Goal: Information Seeking & Learning: Check status

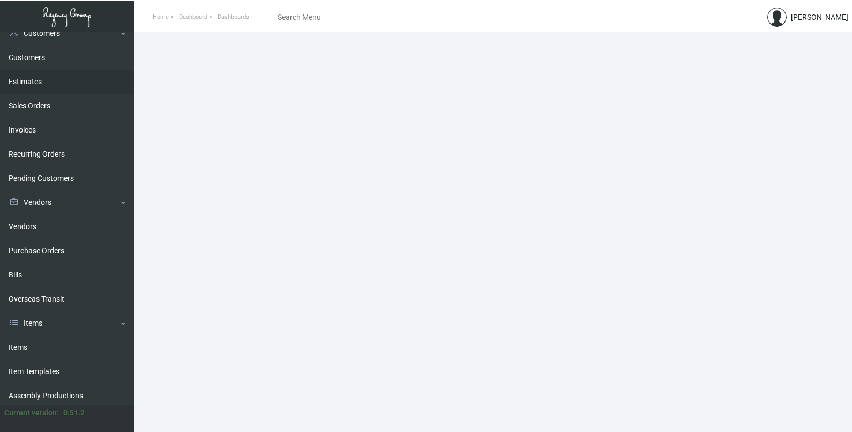
scroll to position [134, 0]
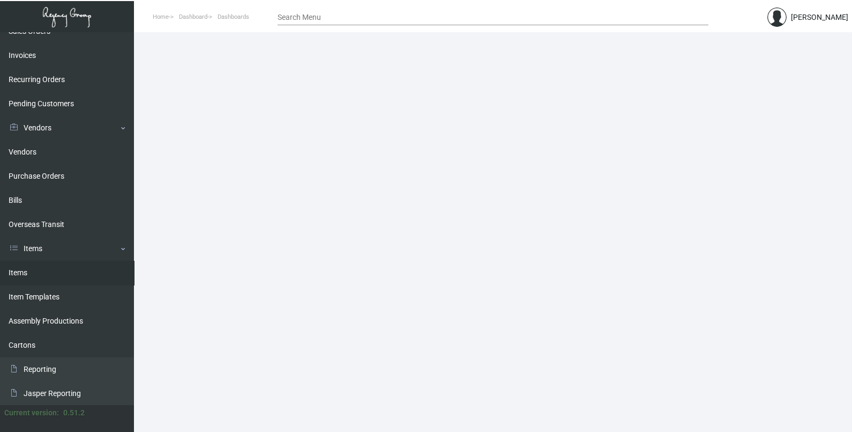
click at [46, 268] on link "Items" at bounding box center [67, 273] width 134 height 24
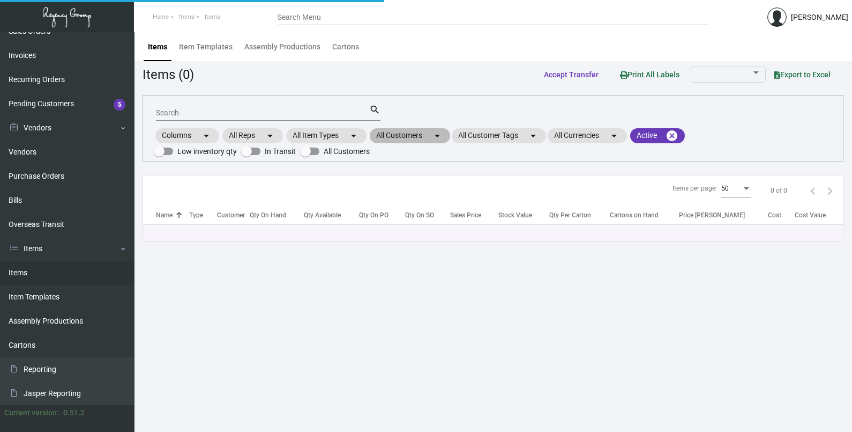
click at [424, 130] on mat-chip "All Customers arrow_drop_down" at bounding box center [410, 135] width 80 height 15
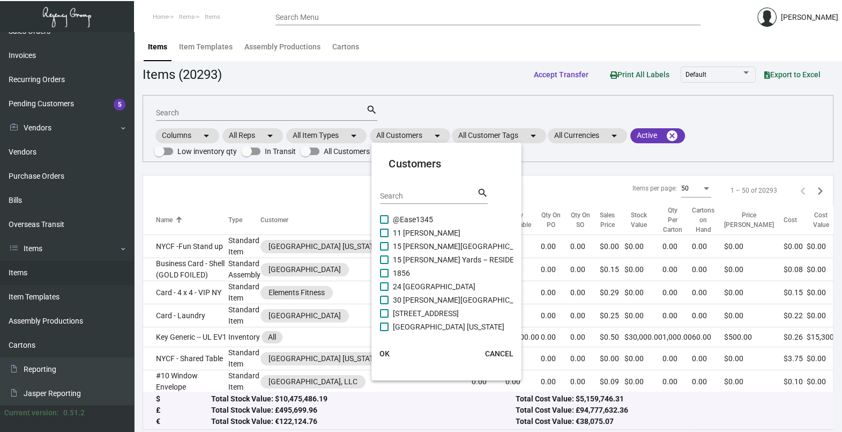
click at [432, 197] on input "Search" at bounding box center [428, 196] width 97 height 9
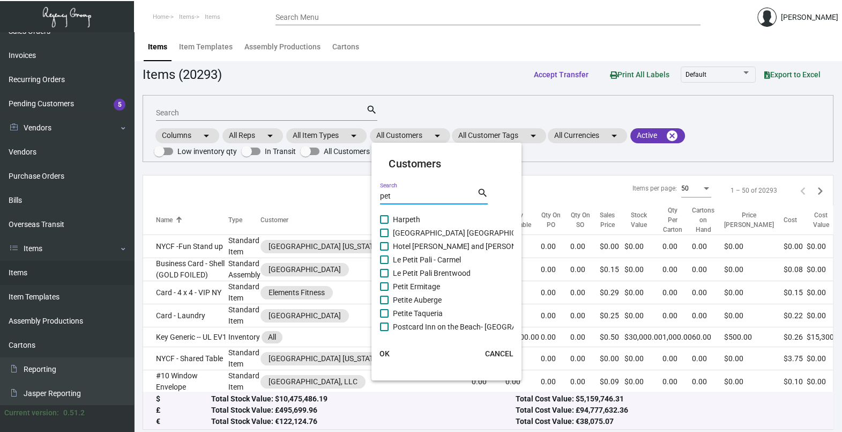
type input "pet"
click at [422, 288] on span "Petit Ermitage" at bounding box center [416, 286] width 47 height 13
click at [384, 291] on input "Petit Ermitage" at bounding box center [384, 291] width 1 height 1
checkbox input "true"
click at [385, 352] on span "OK" at bounding box center [385, 353] width 10 height 9
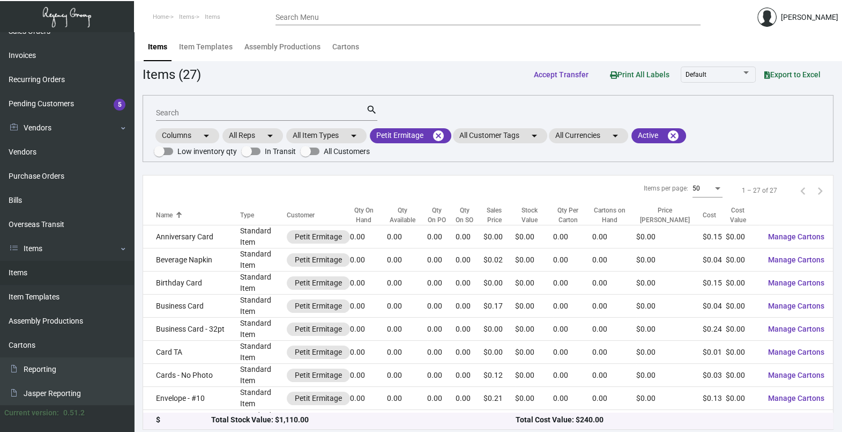
click at [241, 122] on mat-form-field "Search search" at bounding box center [266, 111] width 221 height 33
click at [239, 116] on input "Search" at bounding box center [261, 113] width 210 height 9
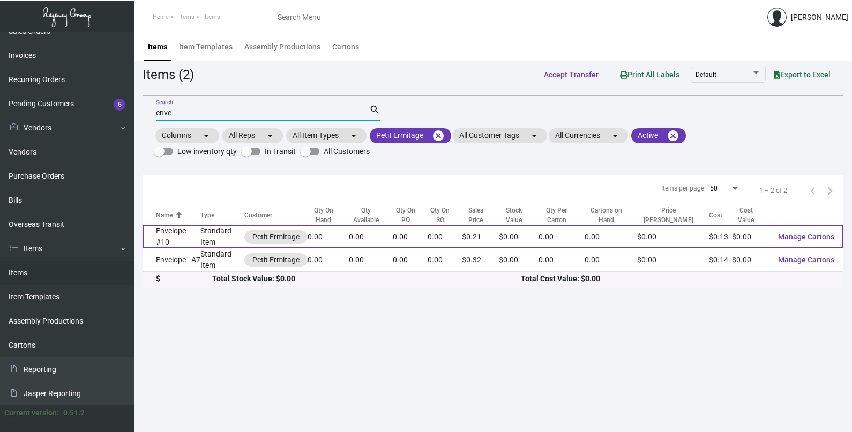
type input "enve"
click at [187, 243] on td "Envelope - #10" at bounding box center [171, 236] width 57 height 23
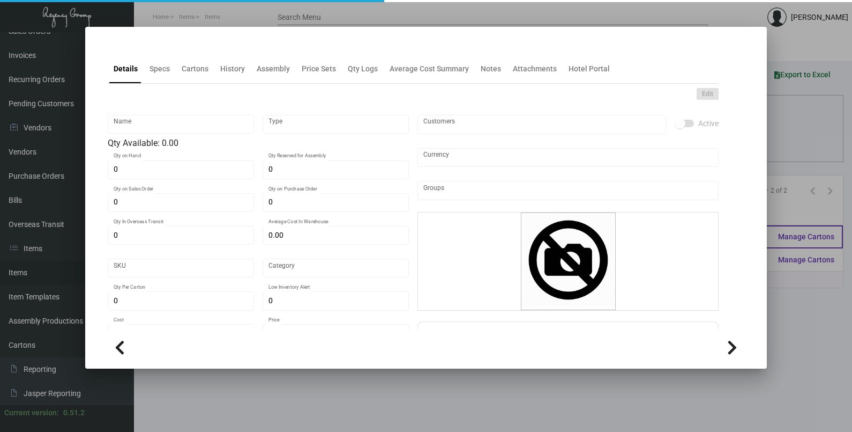
type input "Envelope - #10"
type input "Standard Item"
type input "$ 0.00"
type input "927-Envelope-13"
type input "Standard"
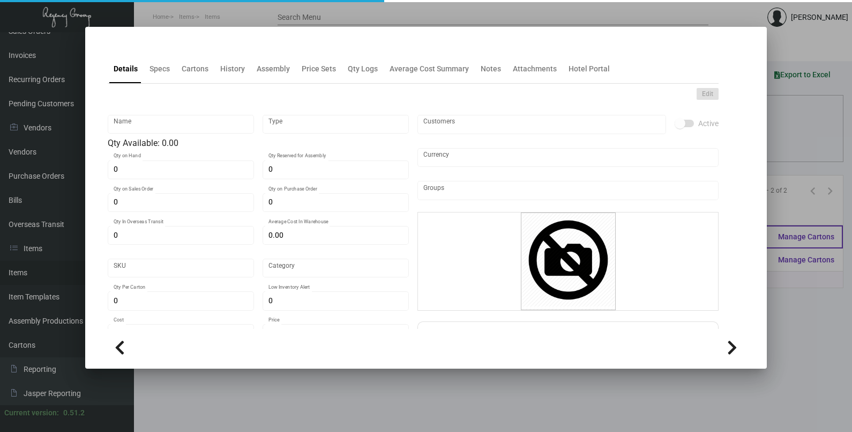
type input "$ 0.13173"
type input "$ 0.2058"
checkbox input "true"
type input "United States Dollar $"
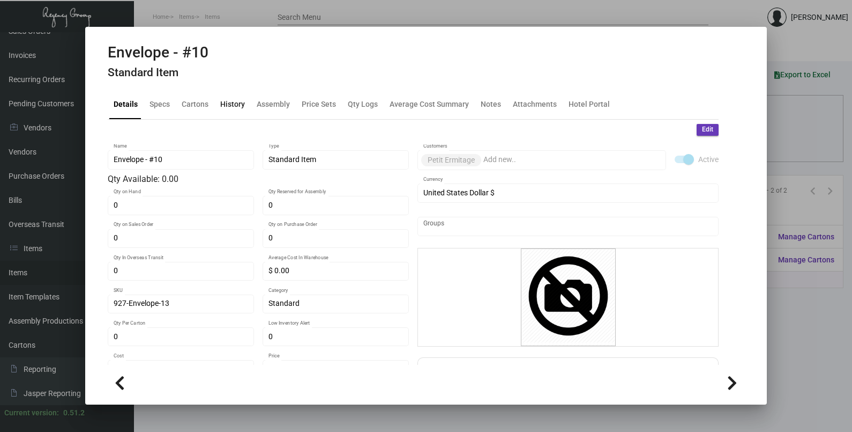
click at [229, 105] on div "History" at bounding box center [232, 104] width 25 height 11
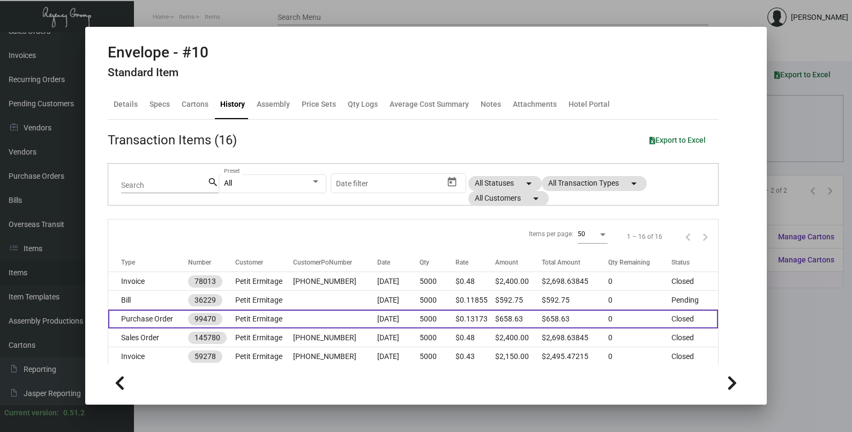
click at [377, 317] on td "[DATE]" at bounding box center [398, 318] width 42 height 19
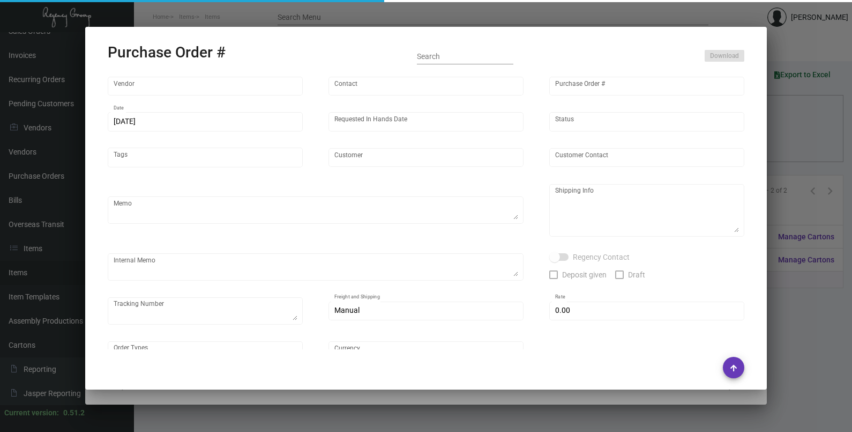
type input "[DOMAIN_NAME]"
type input "Orders -"
type input "99470"
type input "[DATE]"
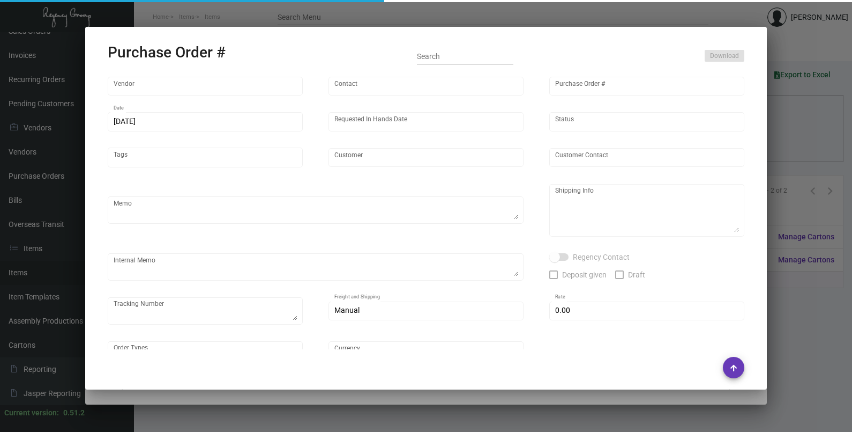
type input "Petit Ermitage"
type input "Front Desk"
type textarea "PLEASE SEND PDF PROOFS TO OUR ART TEAM ; [EMAIL_ADDRESS][DOMAIN_NAME] WITH ME I…"
type textarea "[GEOGRAPHIC_DATA] - Front Desk [STREET_ADDRESS][PERSON_NAME]"
type textarea "1Z5614750388111414 1Z5614750388111405"
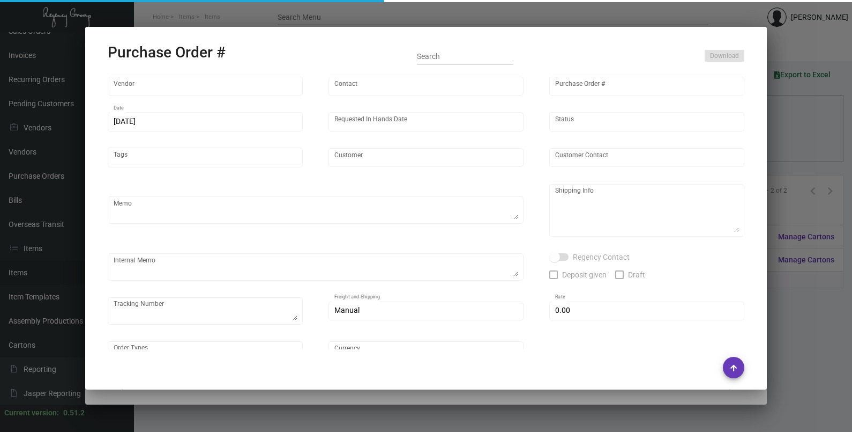
type input "$ 0.00"
type input "United States Dollar $"
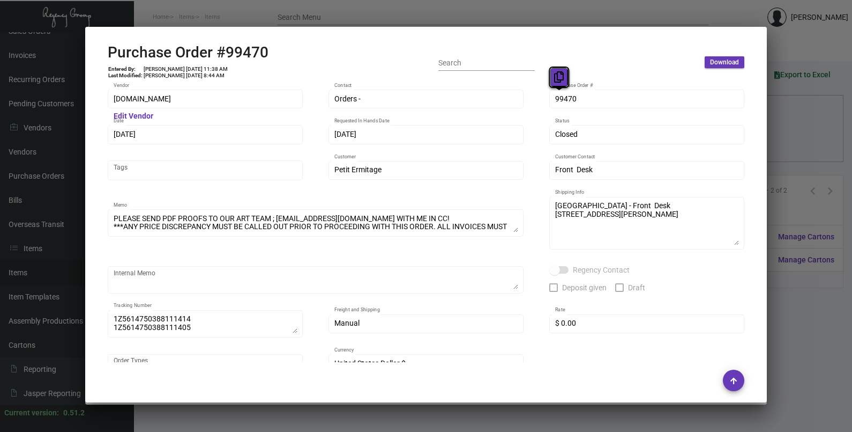
drag, startPoint x: 556, startPoint y: 97, endPoint x: 556, endPoint y: 73, distance: 23.1
click at [556, 73] on icon at bounding box center [559, 76] width 10 height 11
drag, startPoint x: 120, startPoint y: 134, endPoint x: 126, endPoint y: 114, distance: 20.3
click at [126, 114] on button at bounding box center [132, 112] width 18 height 19
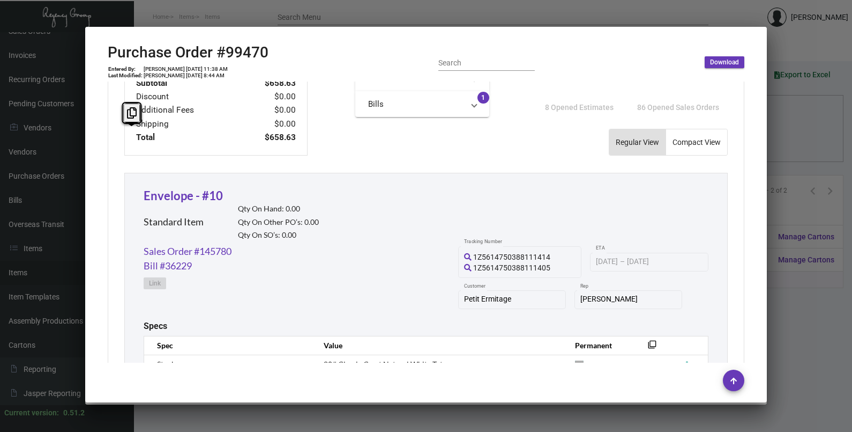
scroll to position [603, 0]
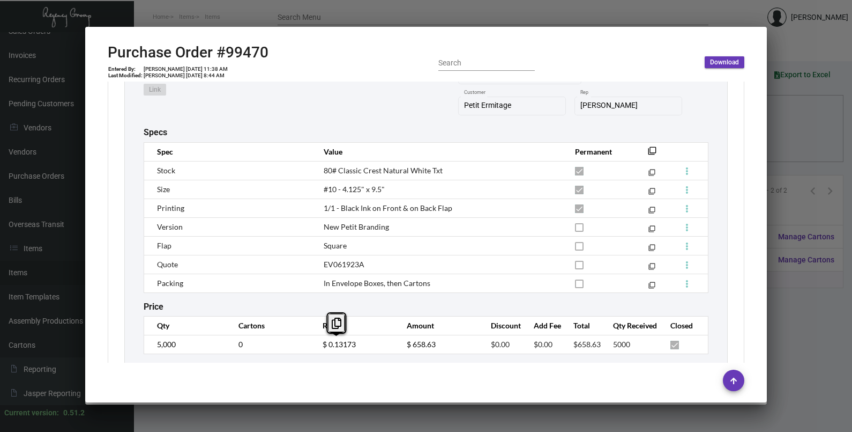
click at [318, 348] on td "$ 0.13173" at bounding box center [354, 344] width 84 height 19
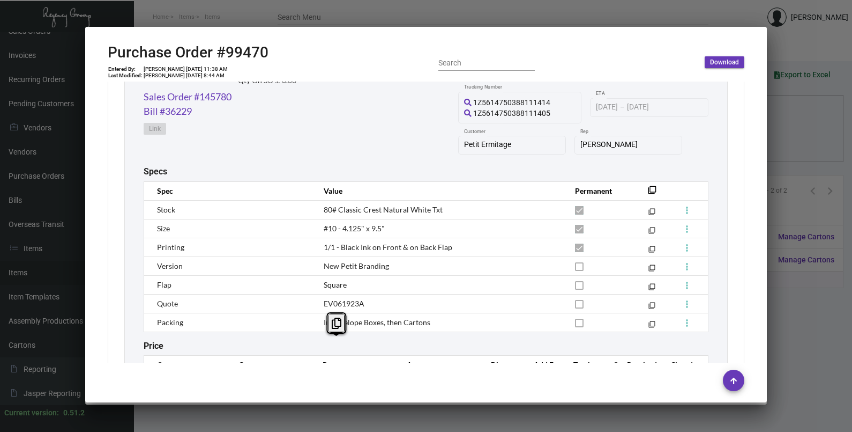
scroll to position [498, 0]
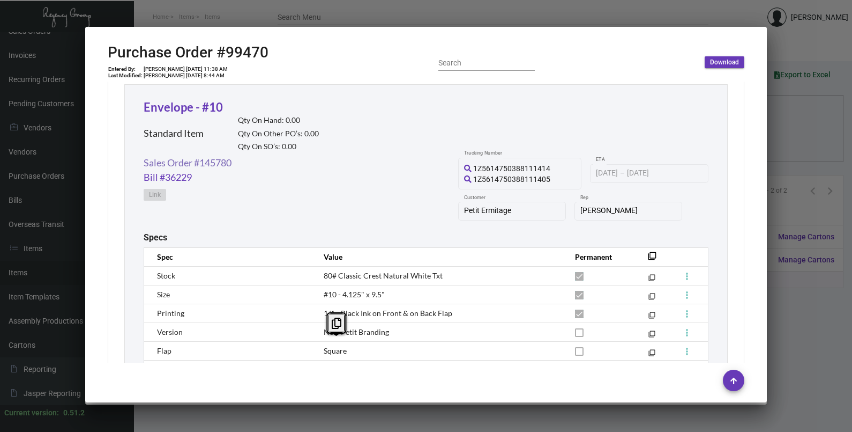
click at [192, 166] on link "Sales Order #145780" at bounding box center [188, 162] width 88 height 14
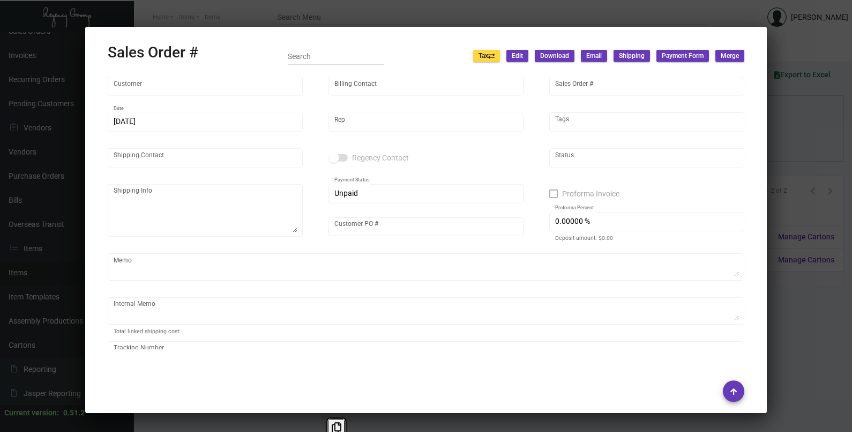
type input "Petit Ermitage"
type input "Accounts Payable"
type input "145780"
type input "[DATE]"
type input "[PERSON_NAME]"
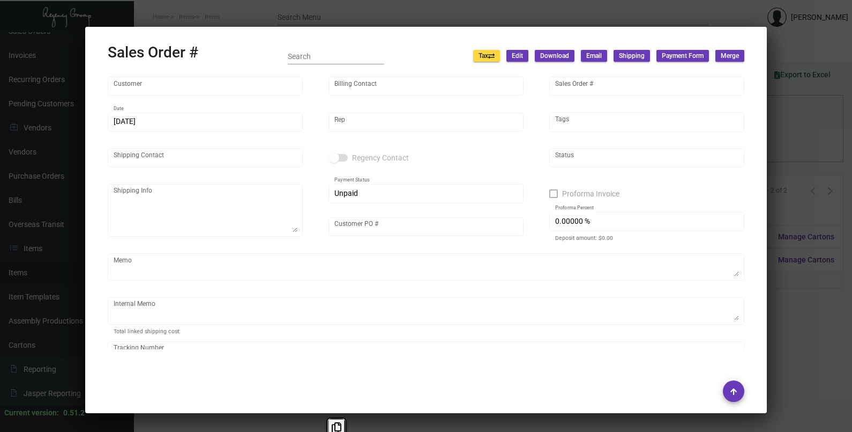
type input "Front Desk"
type textarea "[GEOGRAPHIC_DATA] - Front Desk [STREET_ADDRESS][PERSON_NAME]"
type input "[PHONE_NUMBER]"
type input "United States Dollar $"
type input "$ 64.51"
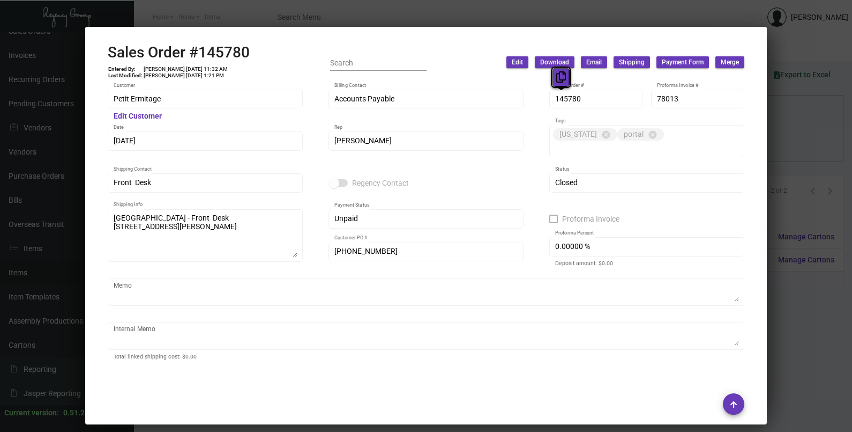
drag, startPoint x: 560, startPoint y: 101, endPoint x: 560, endPoint y: 83, distance: 18.2
click at [560, 83] on icon at bounding box center [562, 76] width 10 height 11
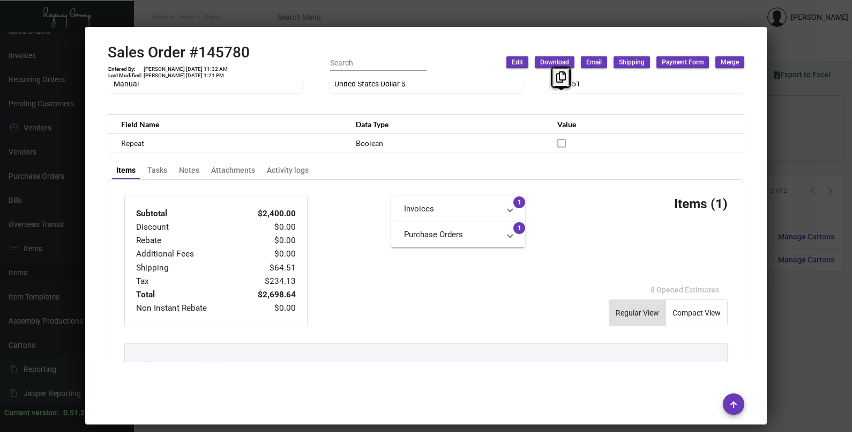
scroll to position [654, 0]
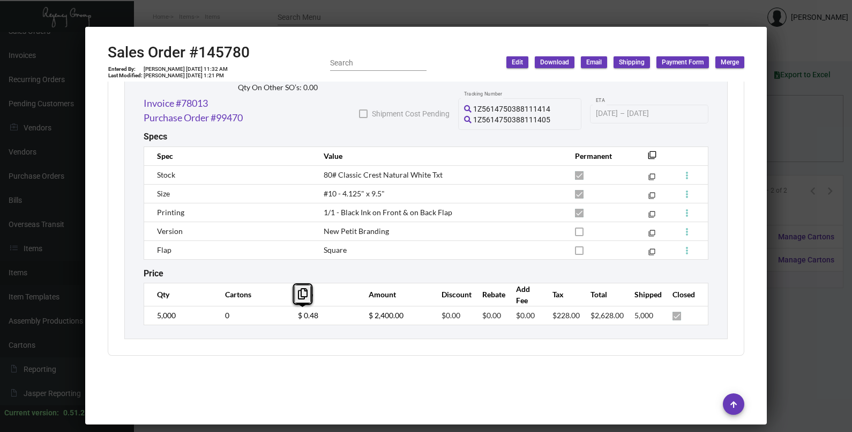
click at [288, 318] on td "$ 0.48" at bounding box center [322, 315] width 71 height 19
click at [780, 139] on div at bounding box center [426, 216] width 852 height 432
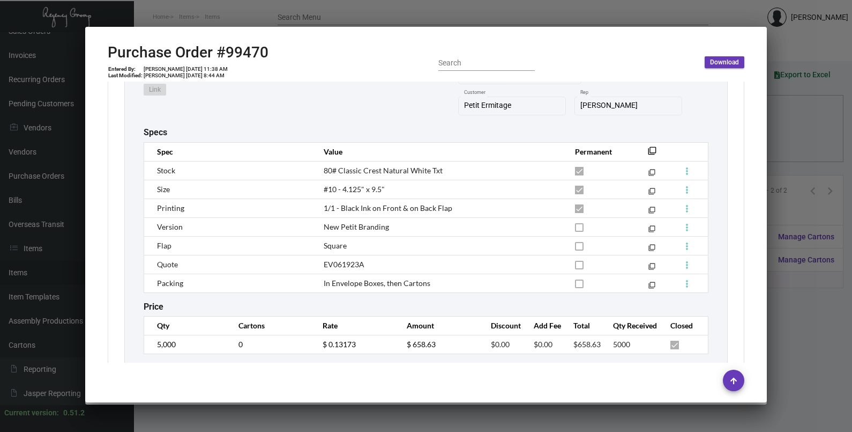
scroll to position [632, 0]
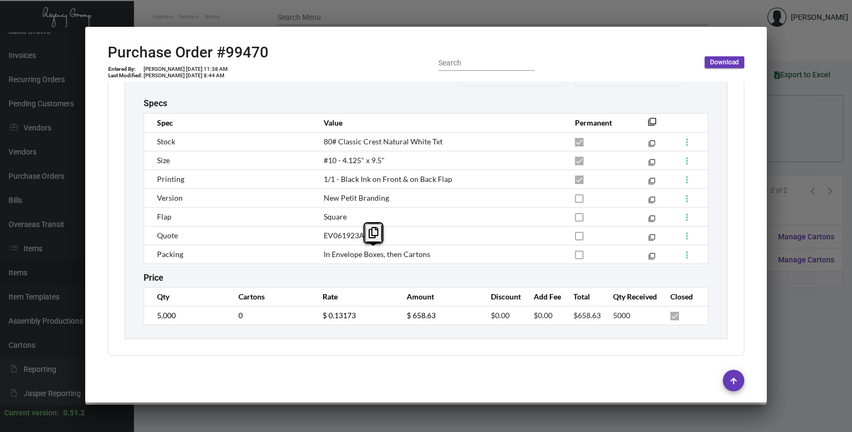
copy span "In Envelope Boxes, then Cartons"
drag, startPoint x: 428, startPoint y: 251, endPoint x: 313, endPoint y: 257, distance: 115.4
click at [313, 257] on td "In Envelope Boxes, then Cartons" at bounding box center [438, 253] width 251 height 19
